Goal: Task Accomplishment & Management: Complete application form

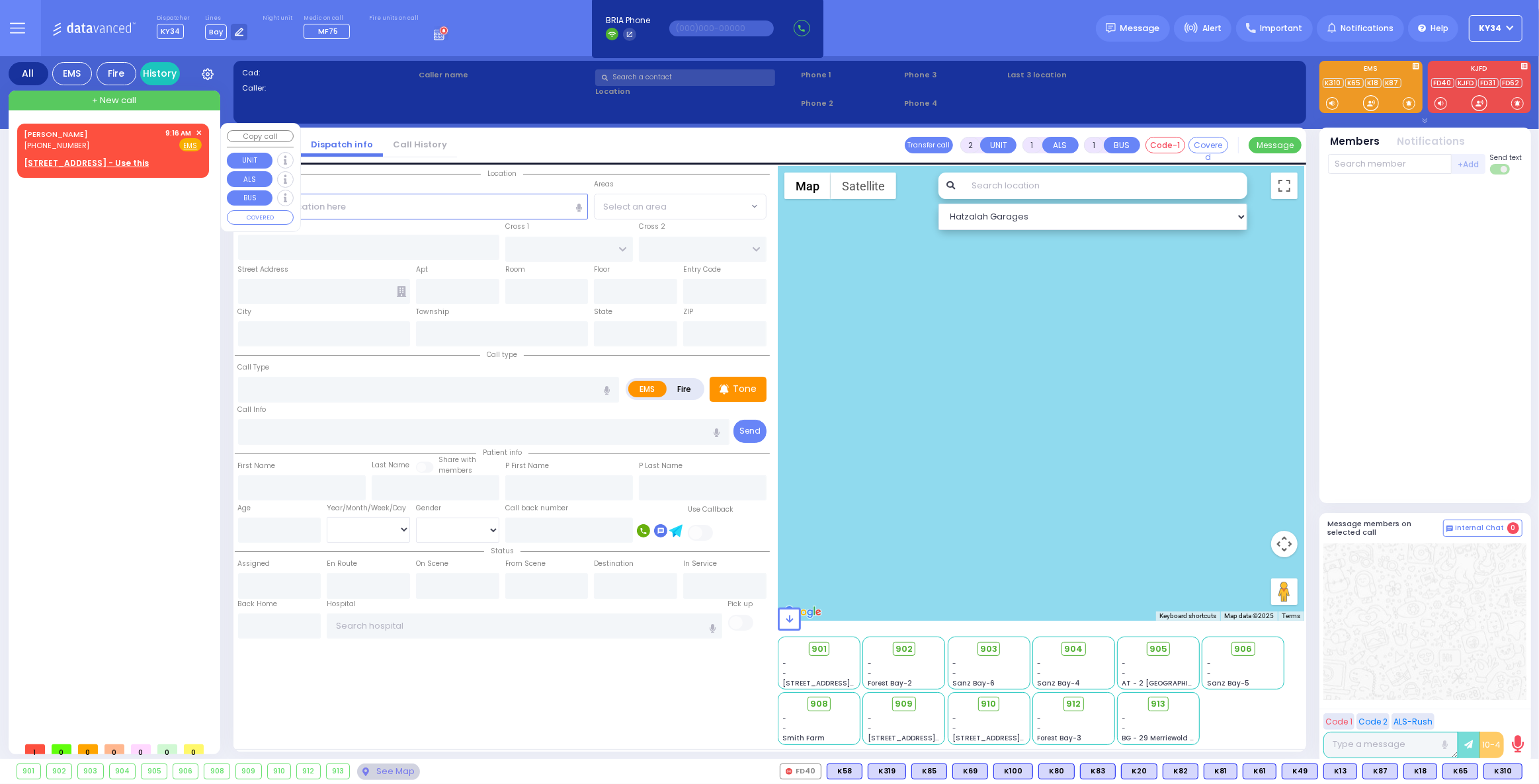
click at [116, 142] on div "ISRAEL JACOB KRAUS (845) 372-8991 9:16 AM ✕ Fire EMS" at bounding box center [113, 139] width 178 height 25
select select
radio input "true"
type input "ISRAEL JACOB"
type input "KRAUS"
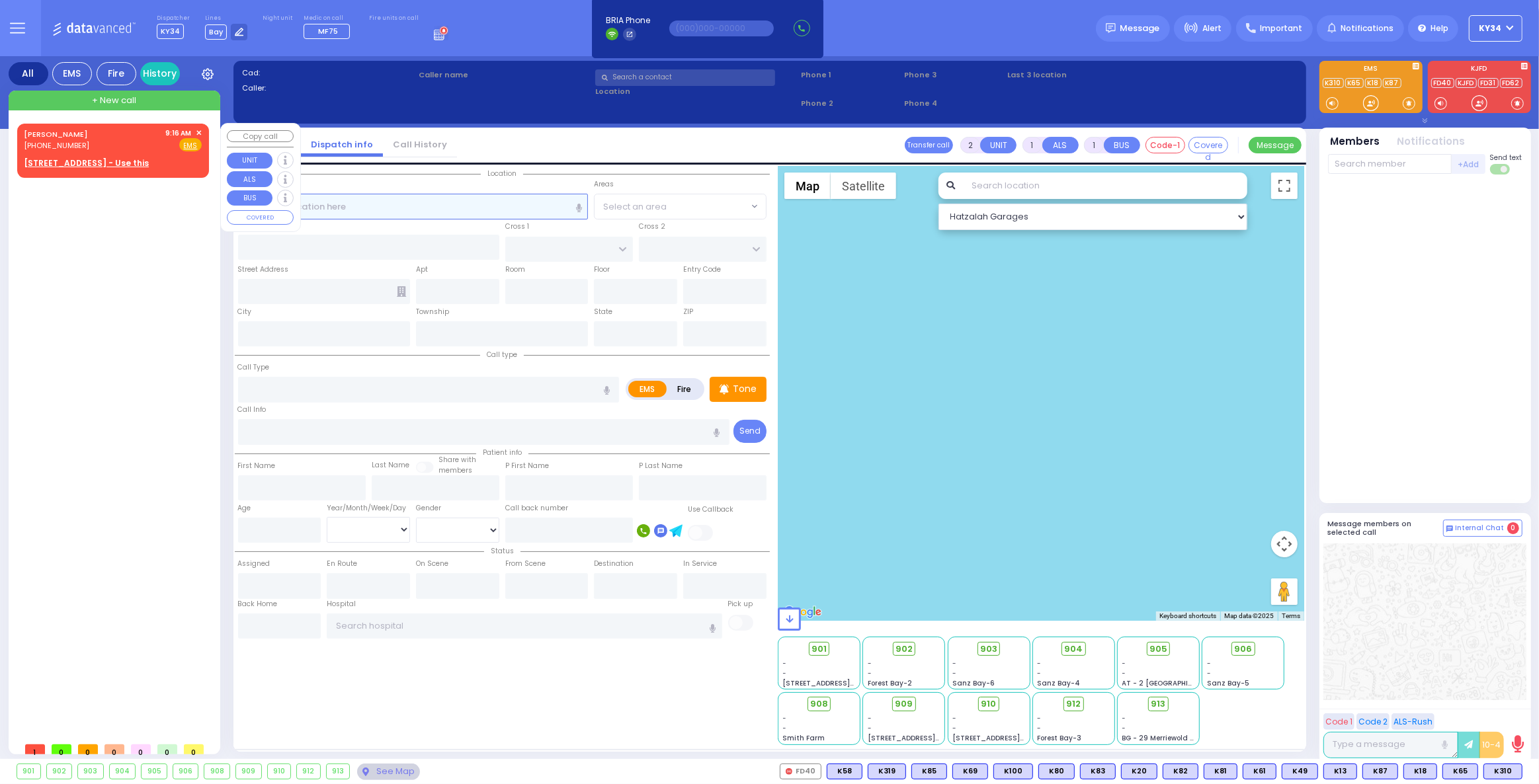
select select
type input "09:16"
select select "Hatzalah Garages"
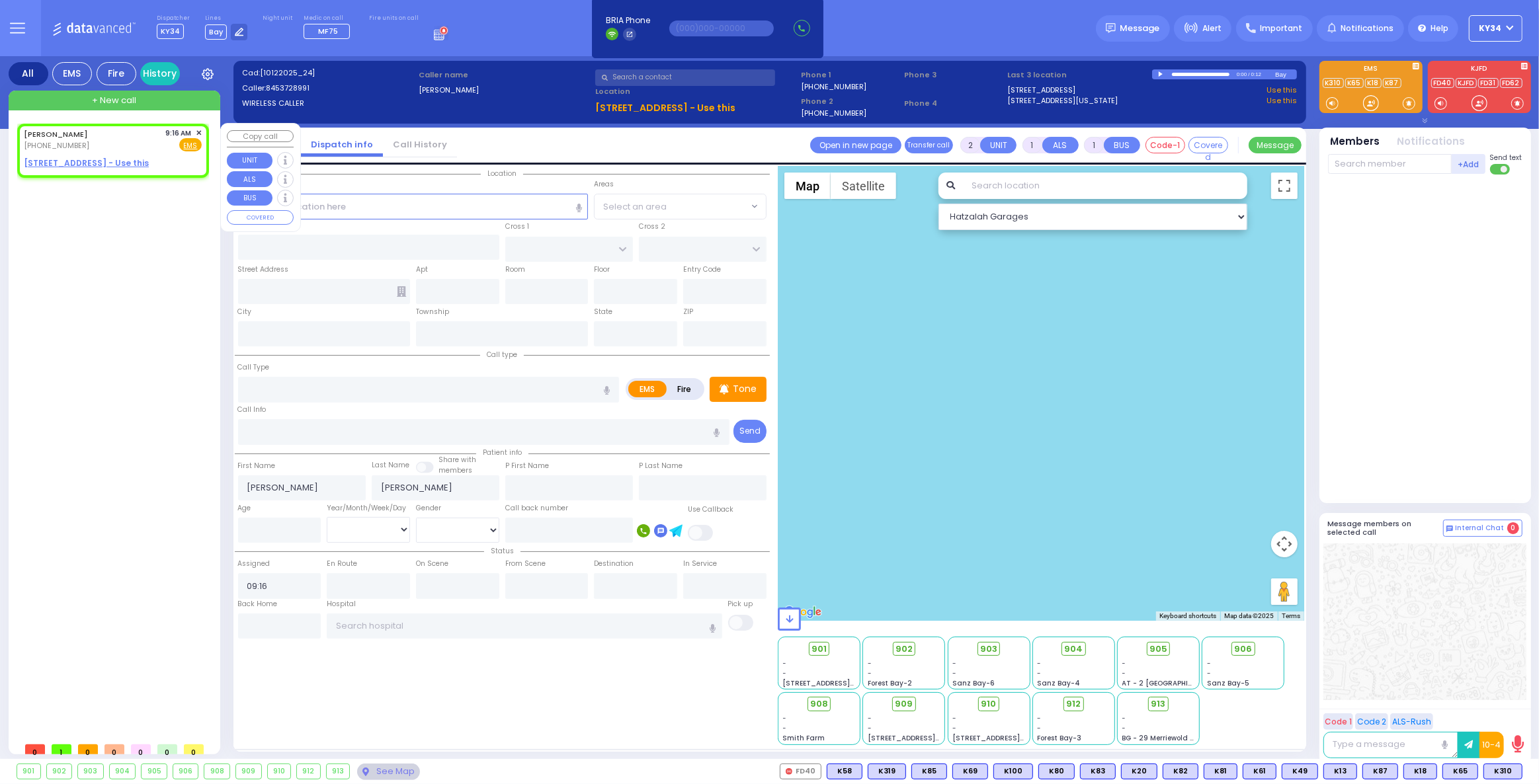
click at [78, 145] on div "(845) 372-8991" at bounding box center [58, 146] width 69 height 11
select select
radio input "true"
select select
select select "Hatzalah Garages"
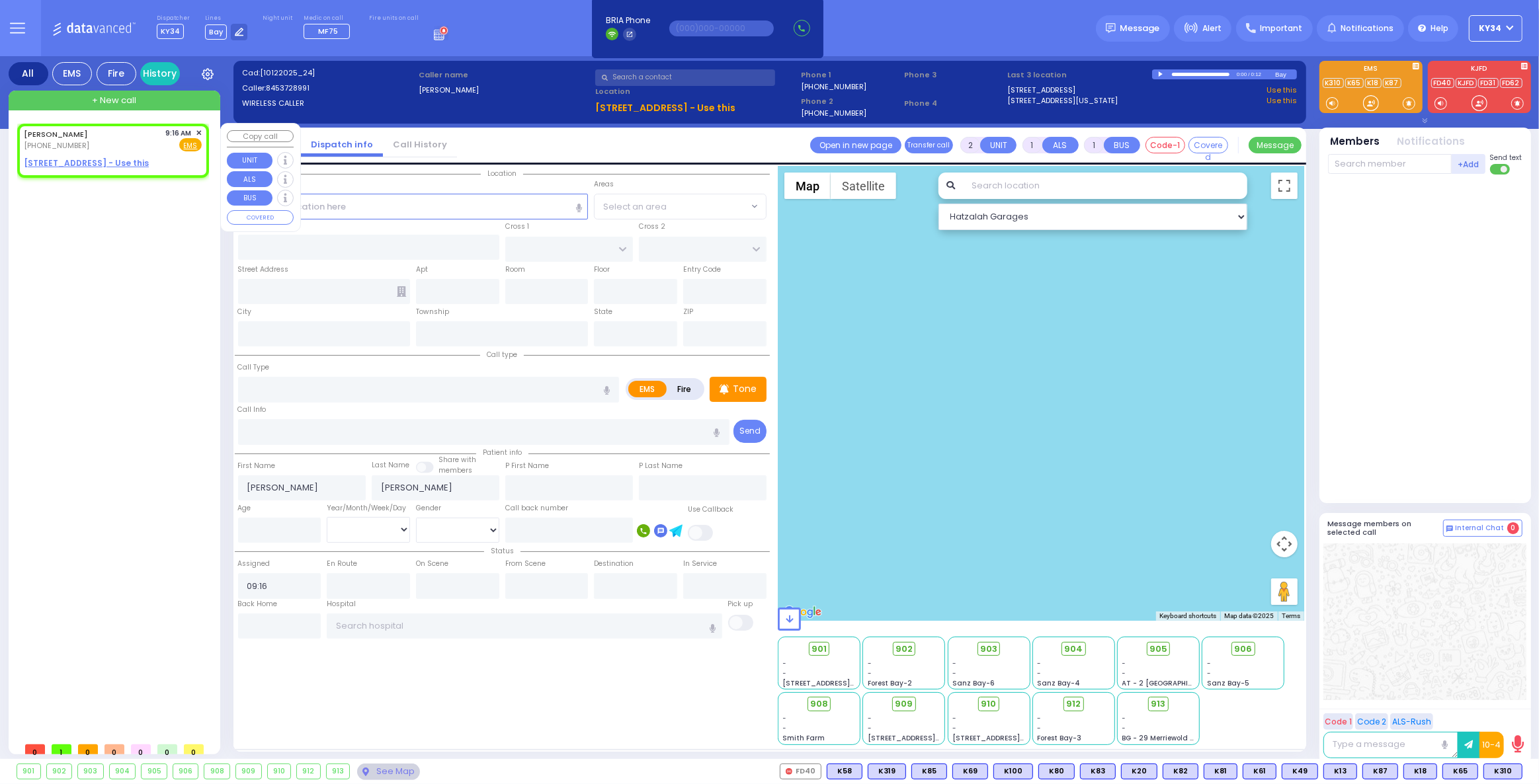
click at [202, 132] on span "✕" at bounding box center [199, 133] width 5 height 11
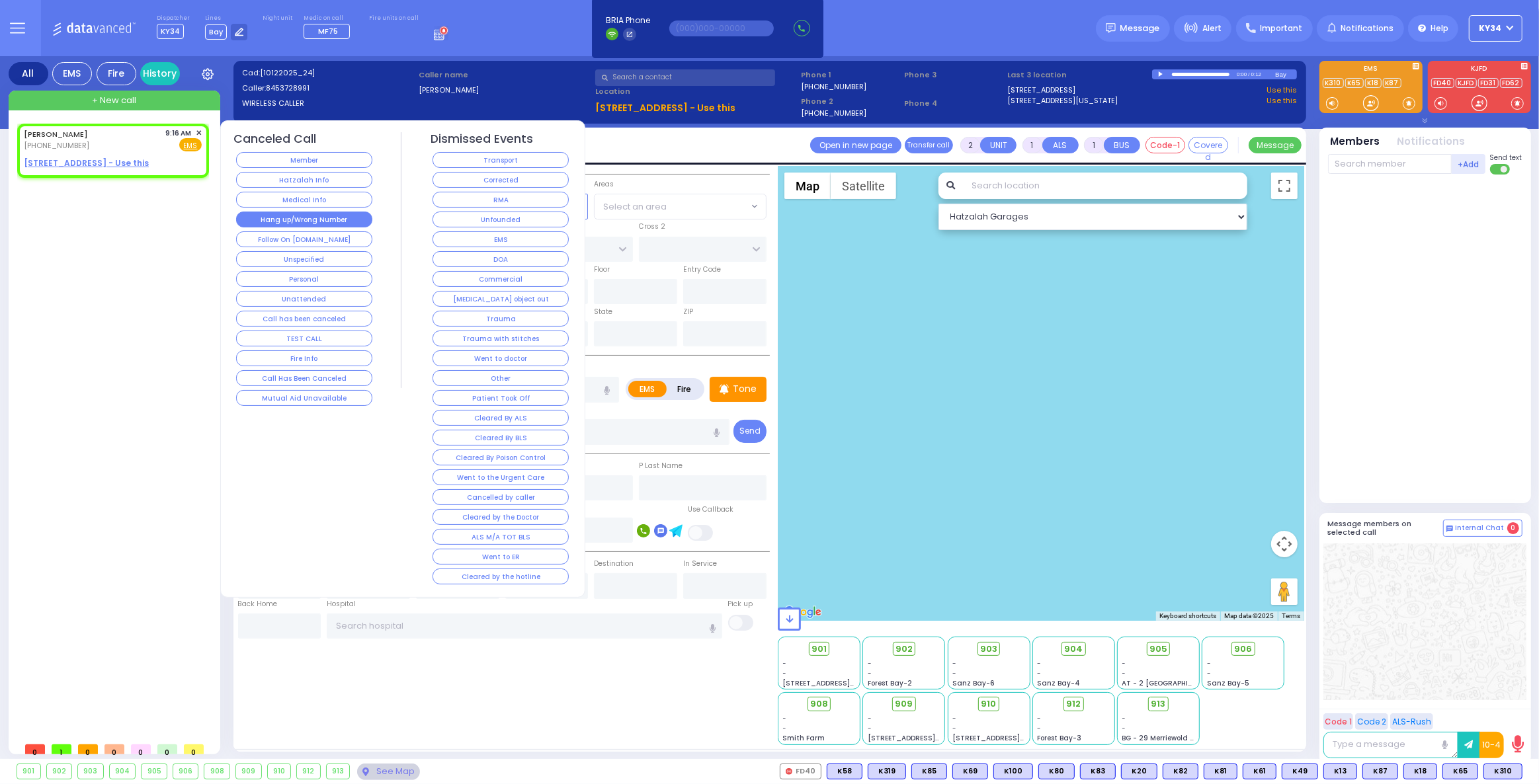
click at [302, 215] on button "Hang up/Wrong Number" at bounding box center [304, 219] width 136 height 16
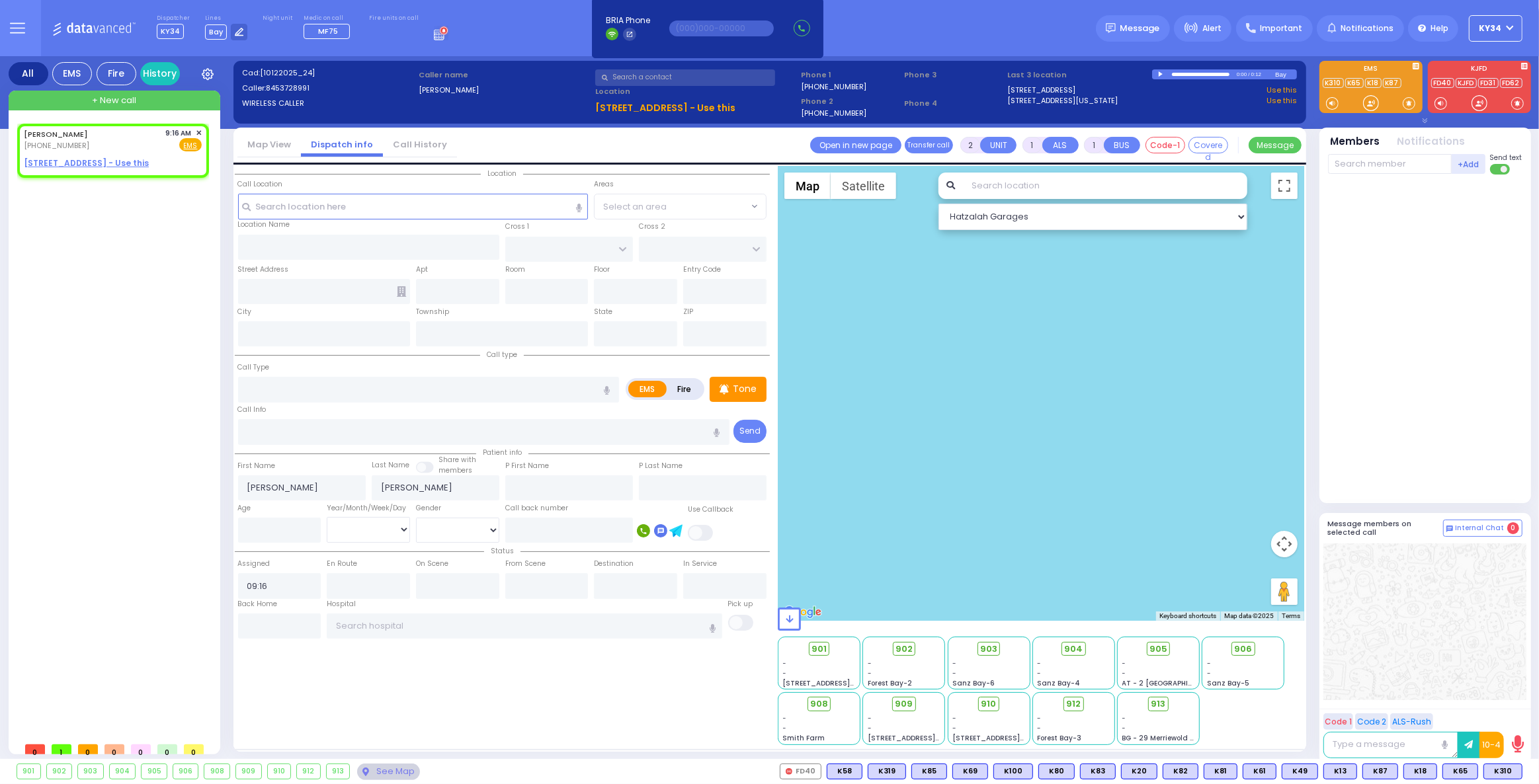
select select
radio input "true"
select select
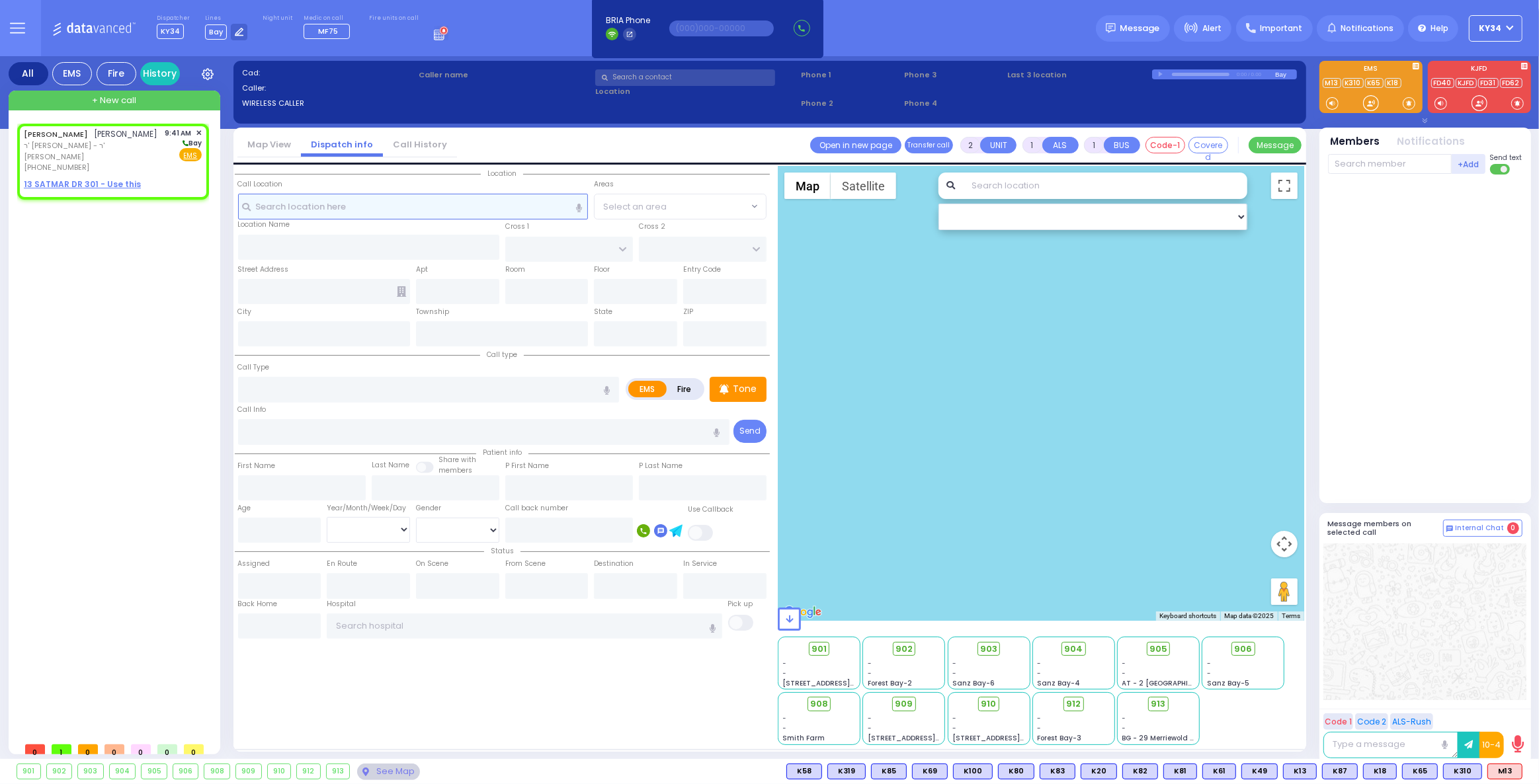
select select
radio input "true"
type input "MRS."
type input "SPILLMAN"
select select
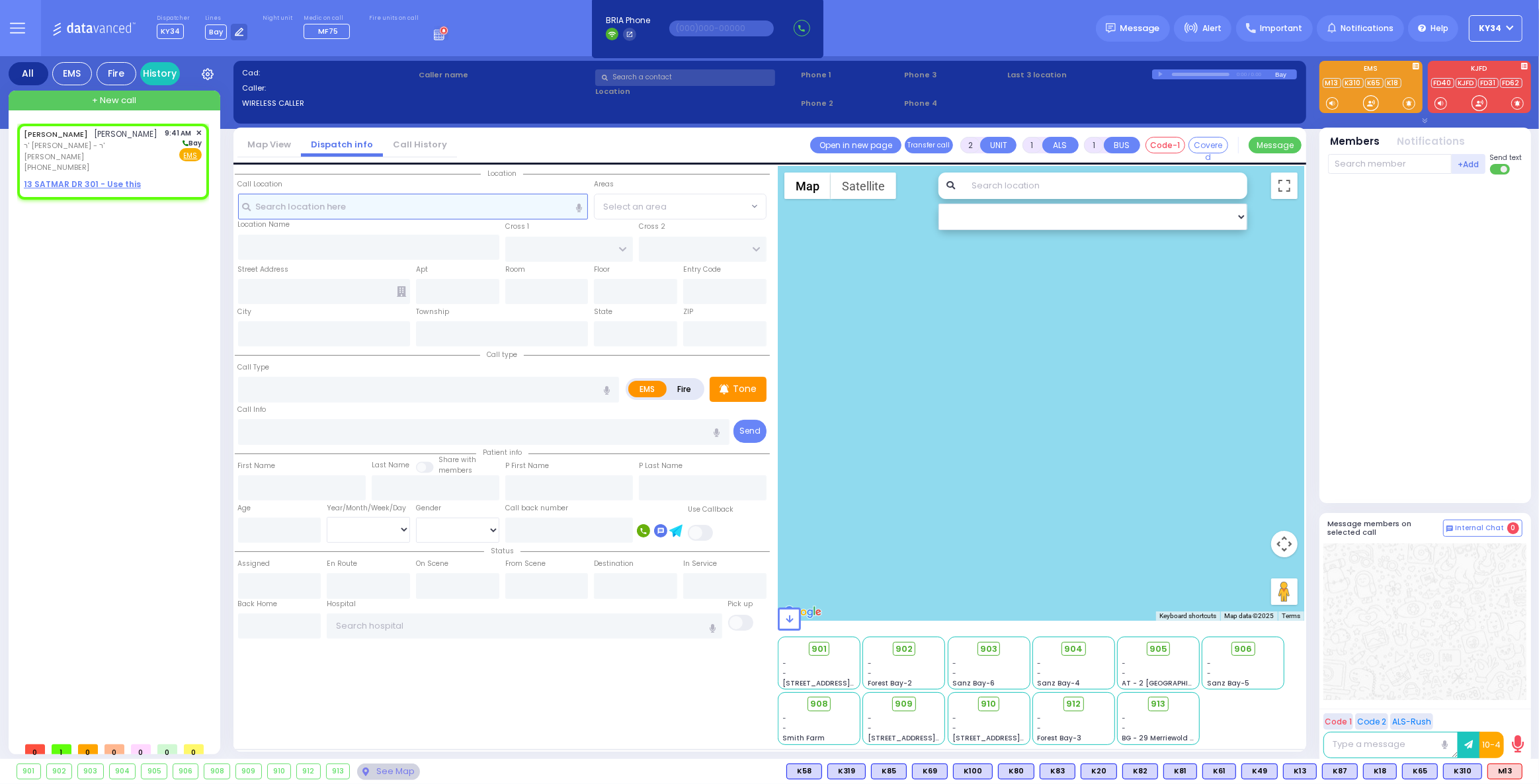
type input "09:41"
select select "Hatzalah Garages"
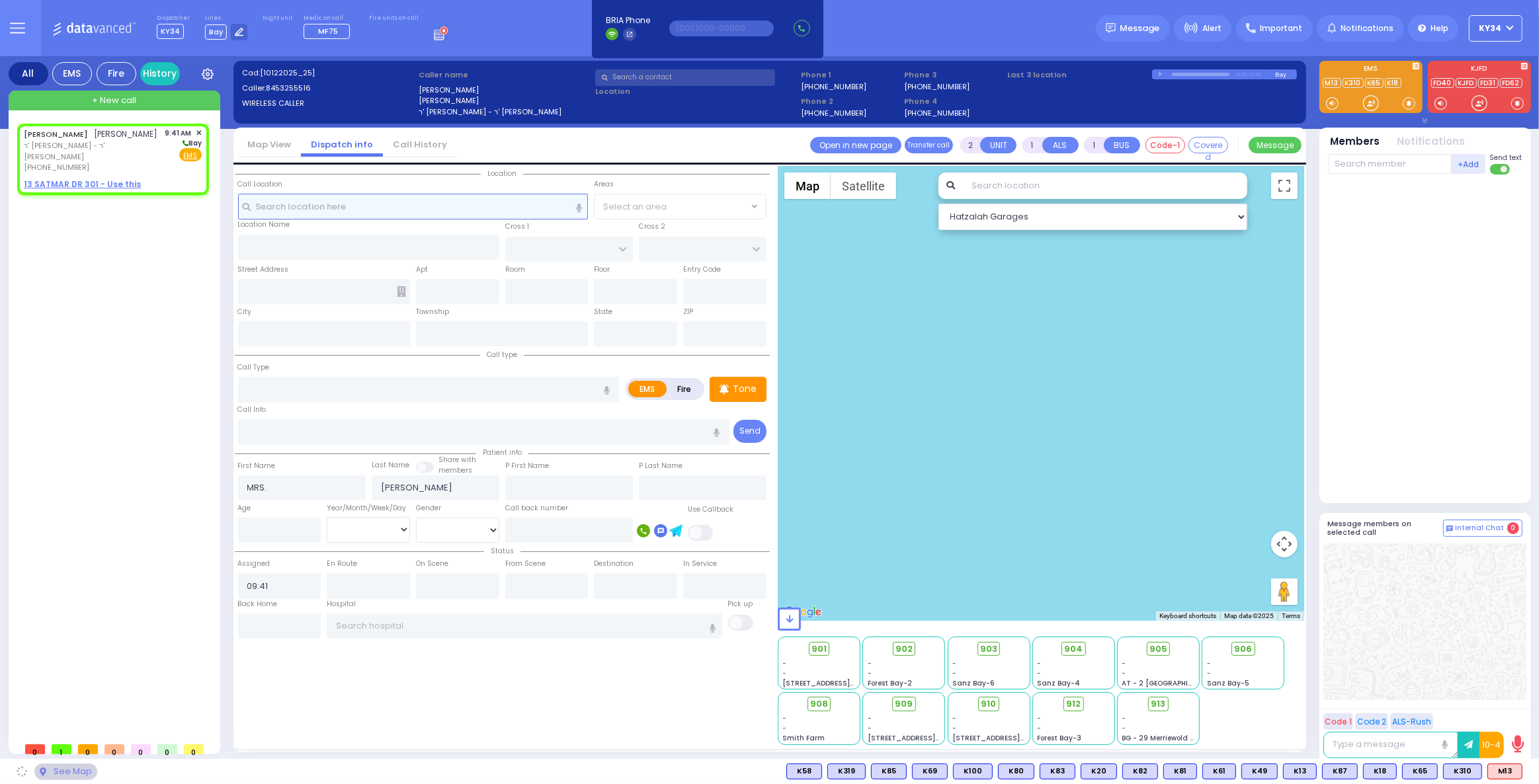
select select
radio input "true"
select select
select select "Hatzalah Garages"
select select
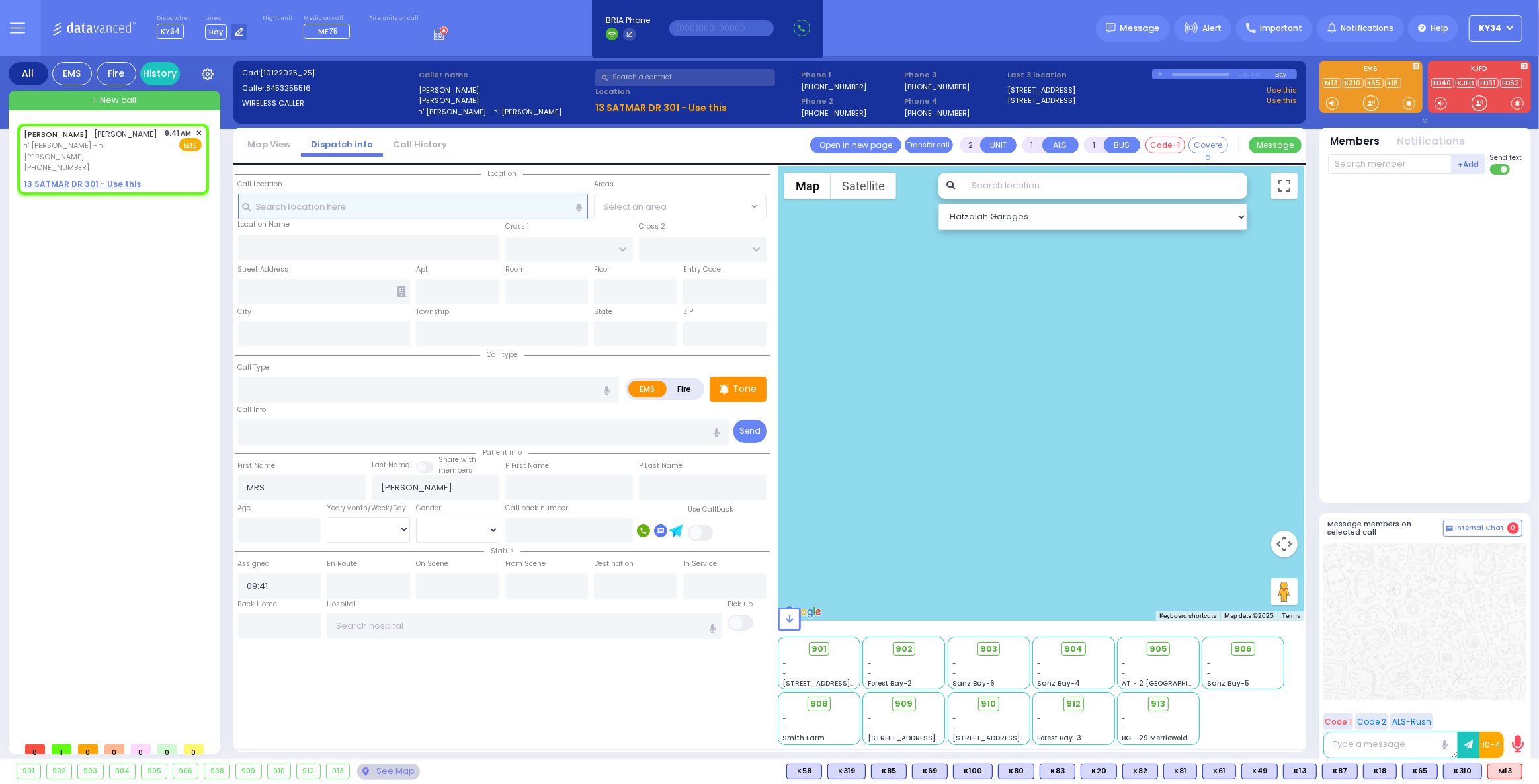
radio input "true"
select select
select select "Hatzalah Garages"
click at [1516, 34] on button "KY34" at bounding box center [1496, 28] width 53 height 27
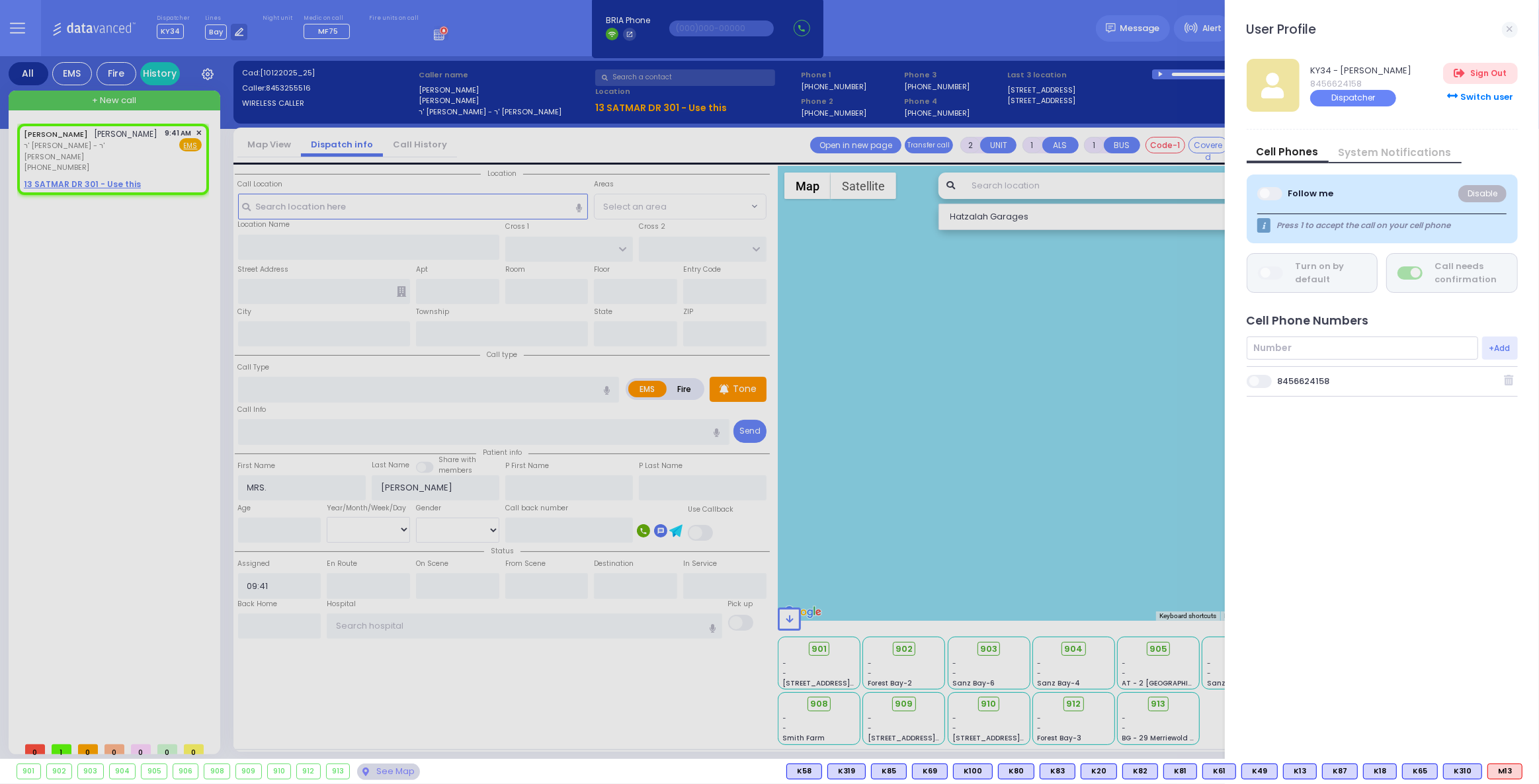
click at [1497, 94] on div "Switch user" at bounding box center [1480, 97] width 74 height 22
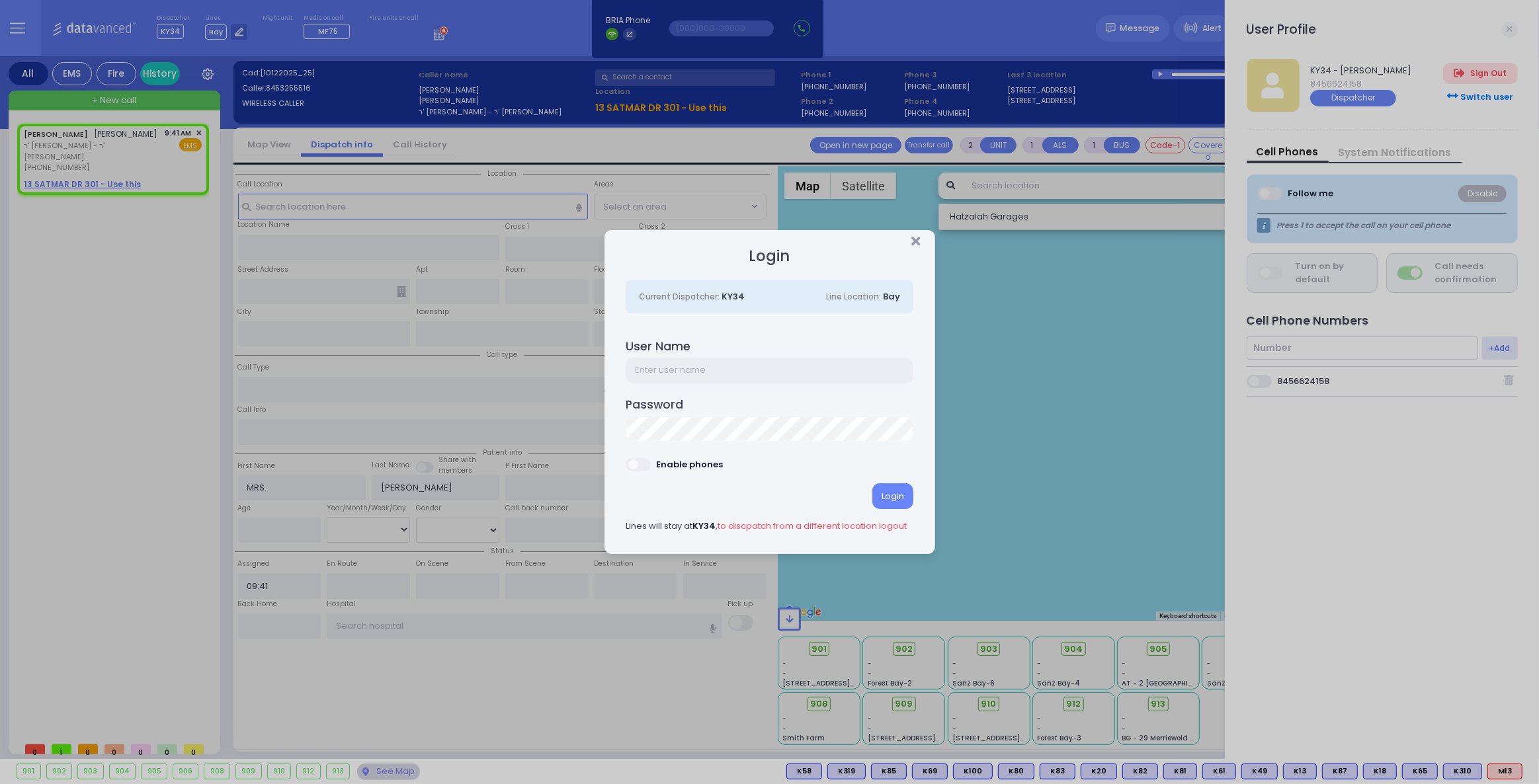
click at [645, 370] on input "text" at bounding box center [770, 370] width 288 height 25
type input "ky39"
